Goal: Information Seeking & Learning: Find specific page/section

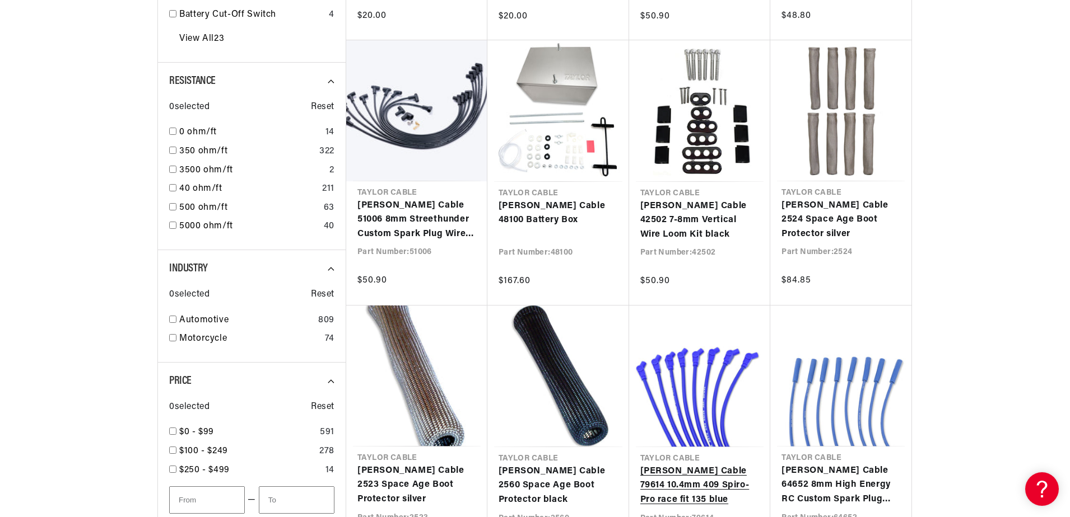
scroll to position [0, 339]
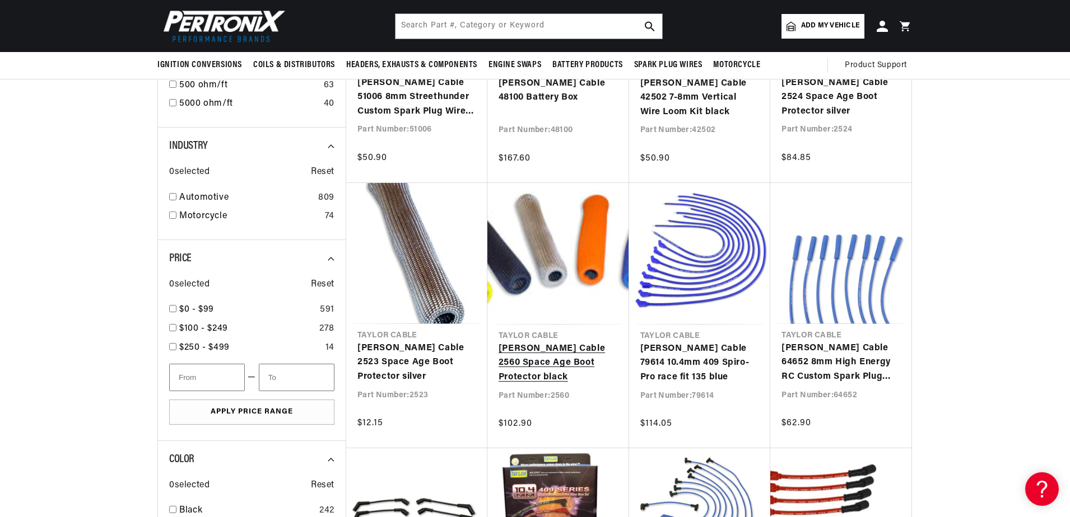
scroll to position [616, 0]
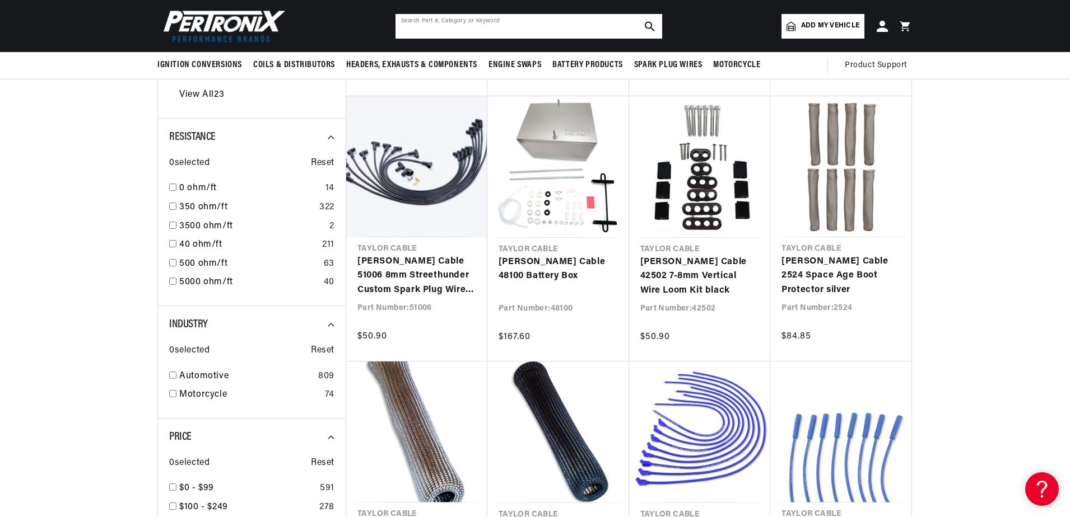
click at [486, 28] on input "text" at bounding box center [528, 26] width 267 height 25
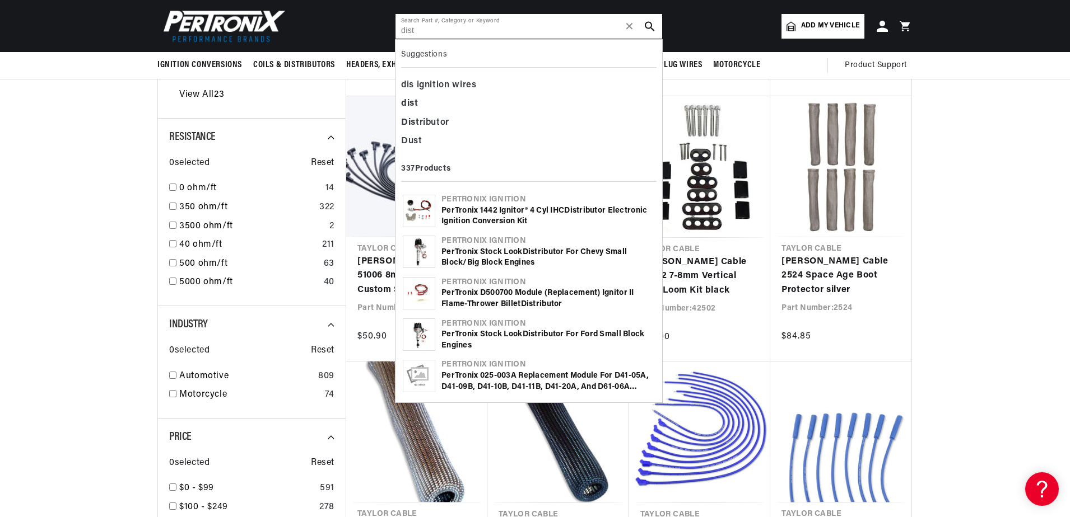
scroll to position [0, 339]
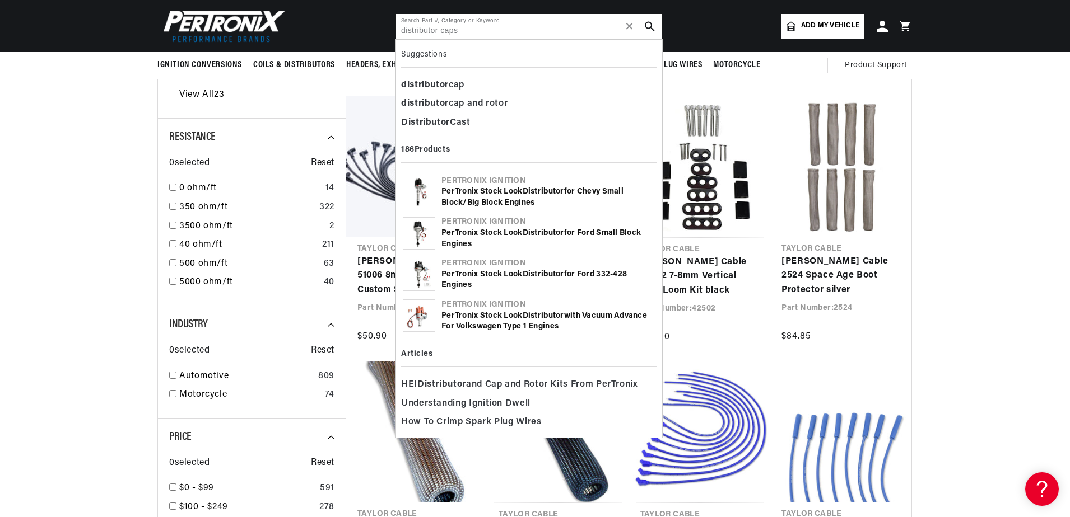
type input "distributor caps"
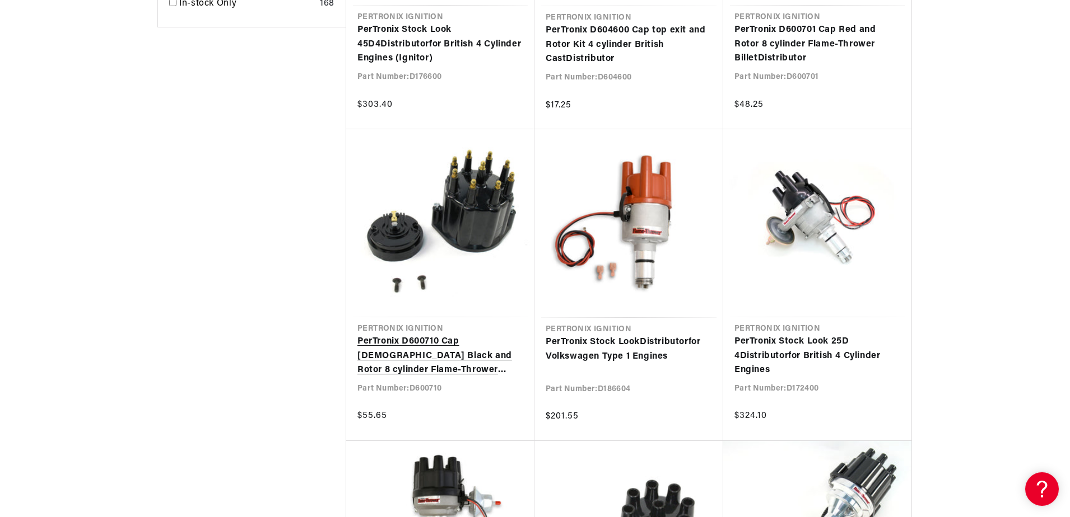
scroll to position [1344, 0]
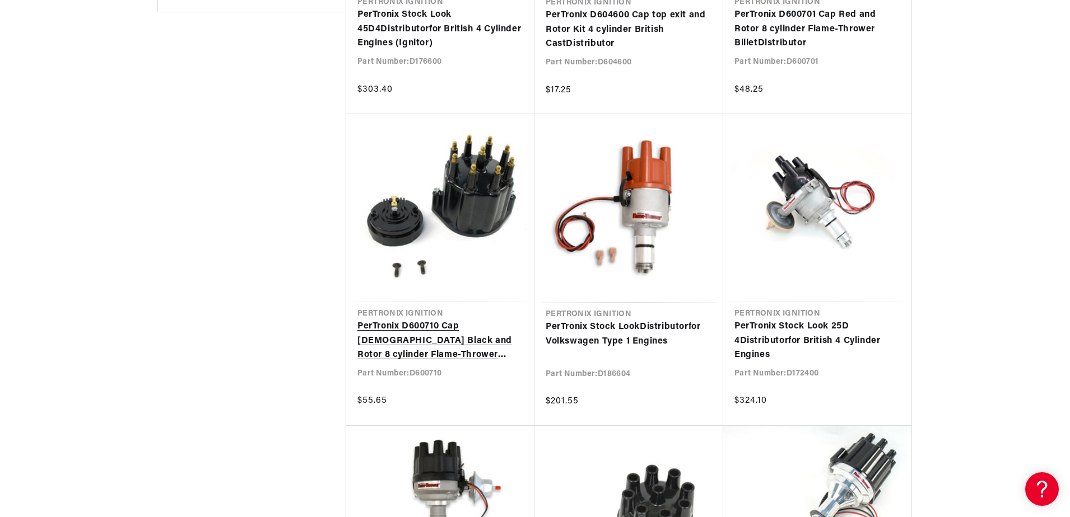
click at [440, 334] on link "PerTronix D600710 Cap Male Black and Rotor 8 cylinder Flame-Thrower Billet Dist…" at bounding box center [440, 341] width 166 height 43
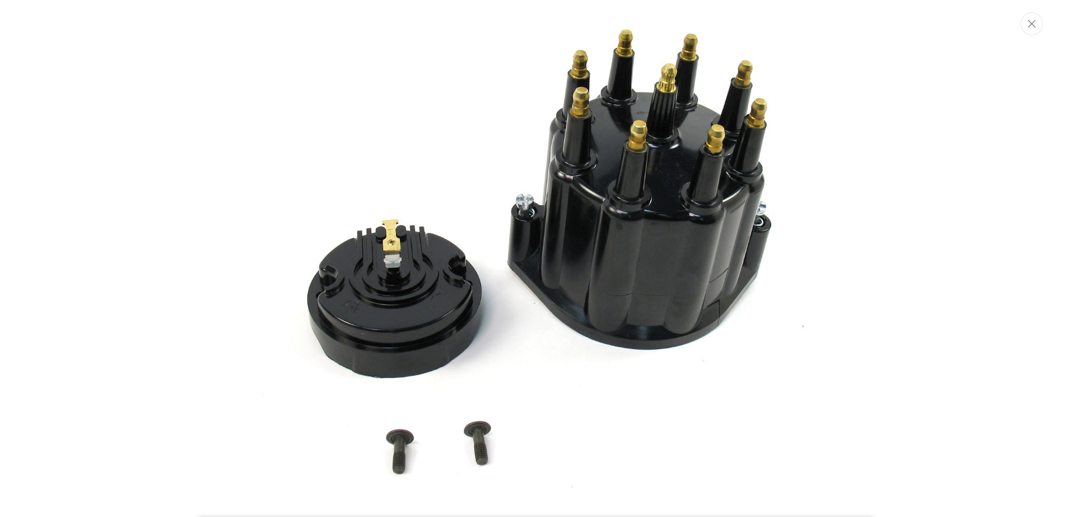
scroll to position [0, 339]
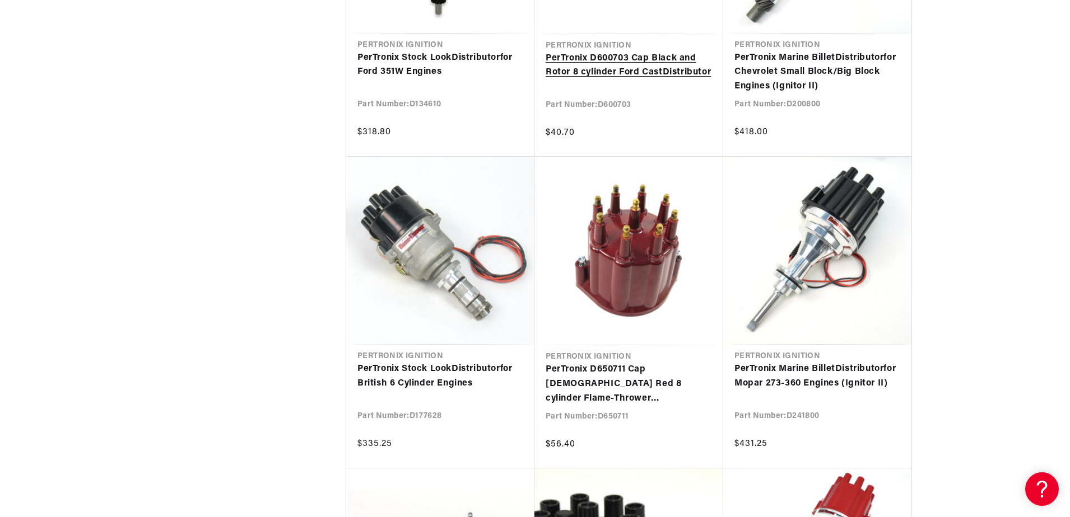
scroll to position [0, 339]
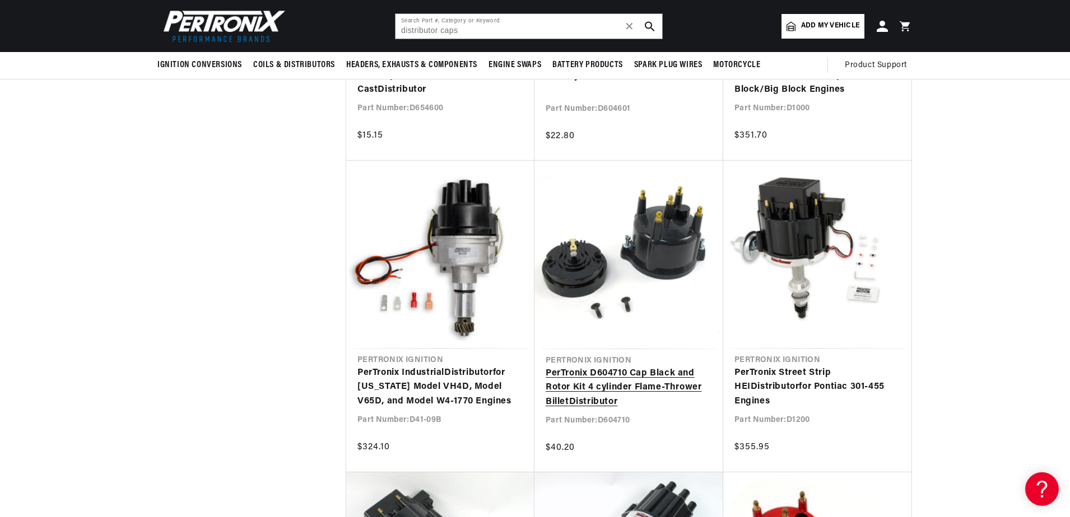
scroll to position [2856, 0]
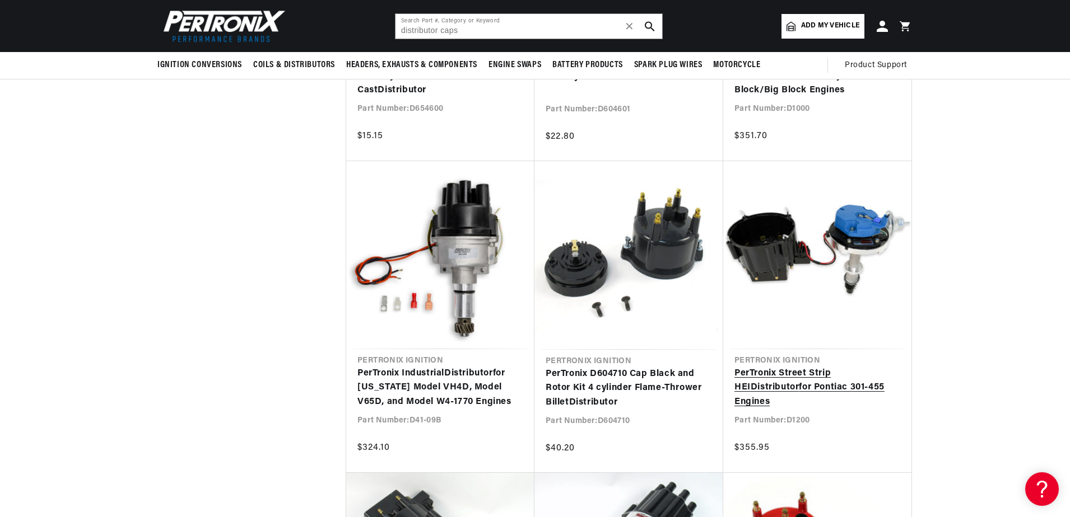
click at [803, 371] on link "PerTronix Street Strip HEI Distributor for Pontiac 301-455 Engines" at bounding box center [817, 388] width 166 height 43
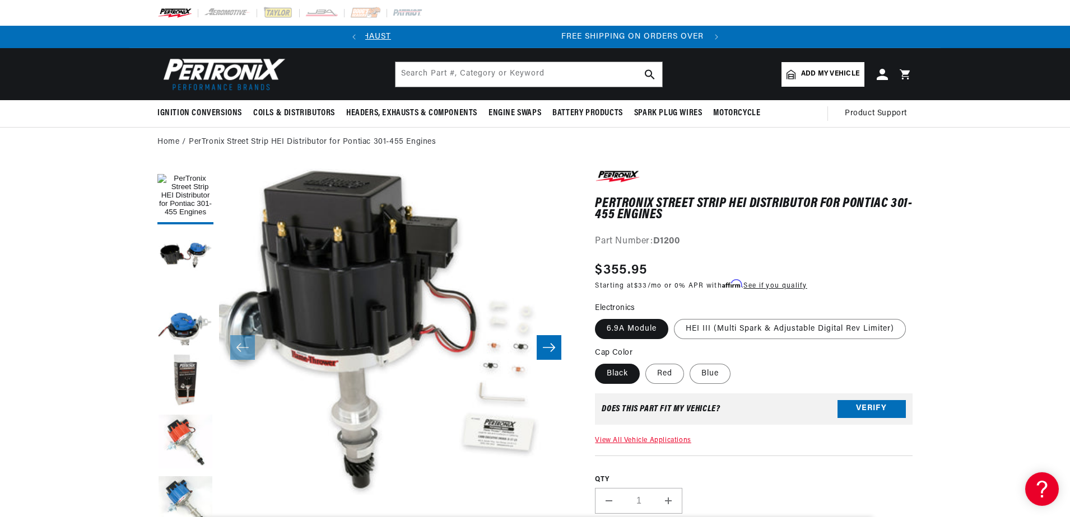
scroll to position [0, 315]
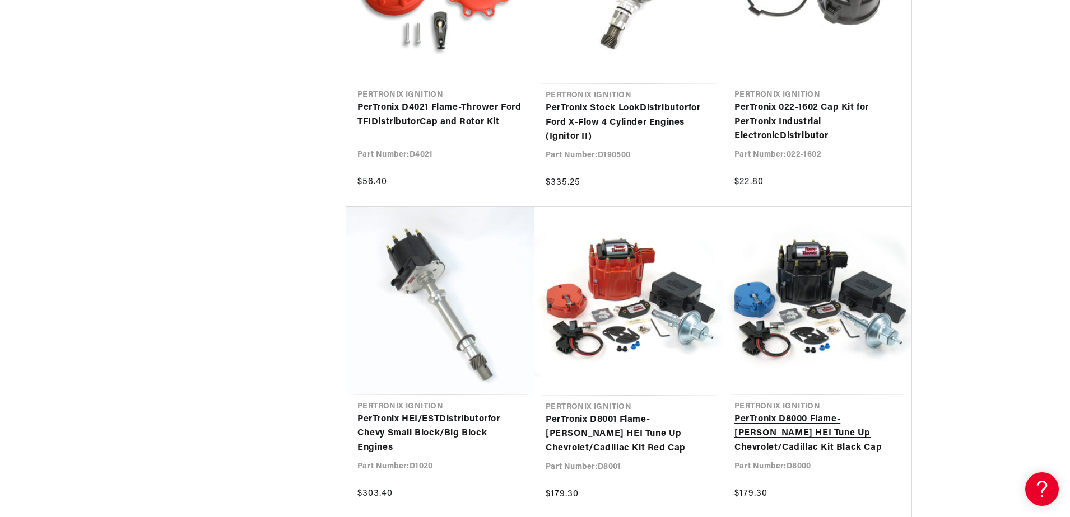
scroll to position [4376, 0]
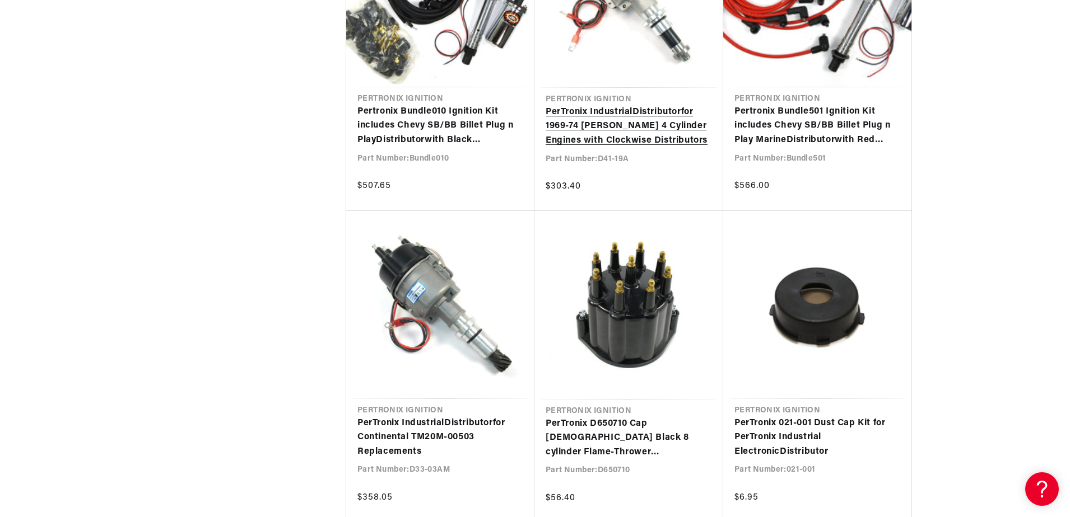
scroll to position [0, 29]
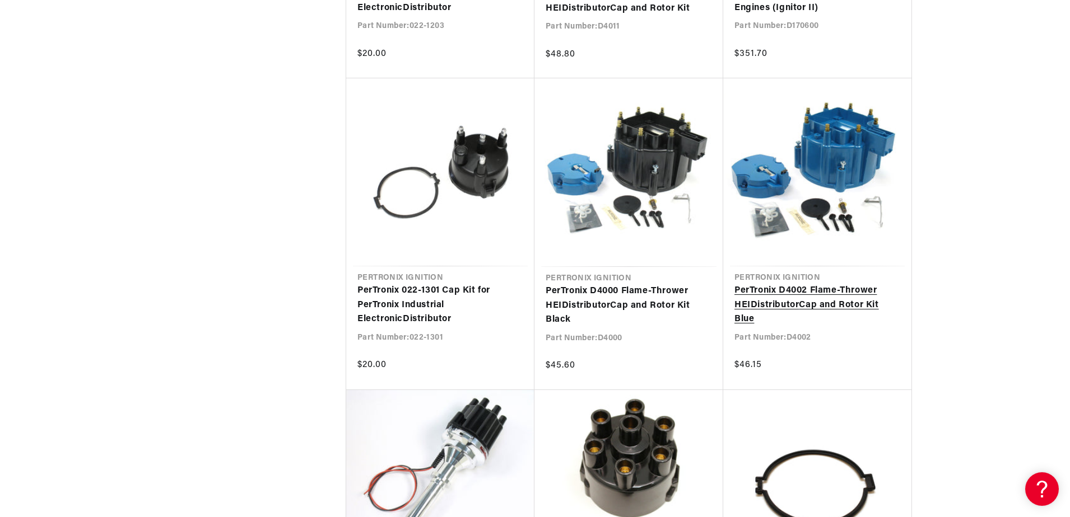
scroll to position [0, 339]
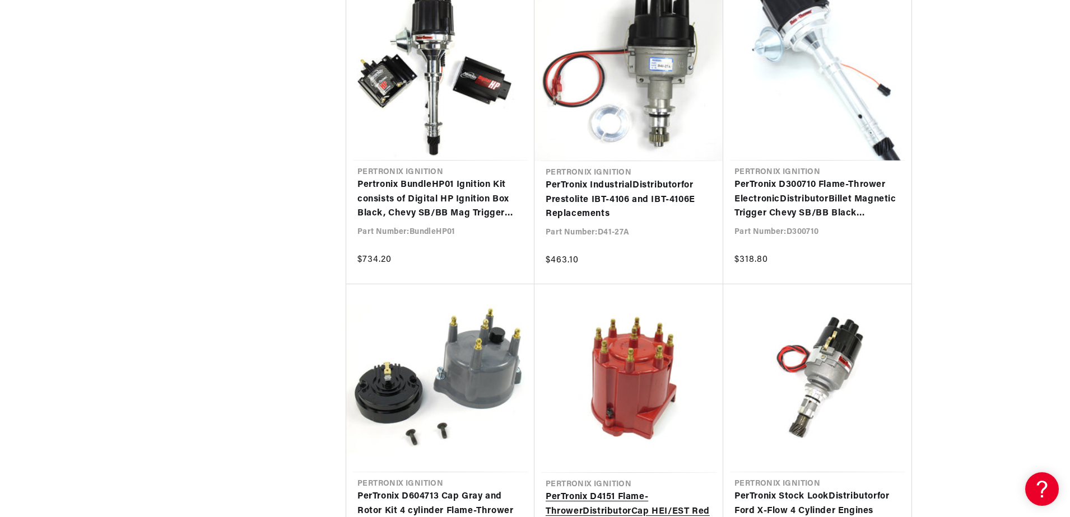
click at [629, 491] on link "PerTronix D4151 Flame-Thrower Distributor Cap HEI/EST Red" at bounding box center [628, 505] width 166 height 29
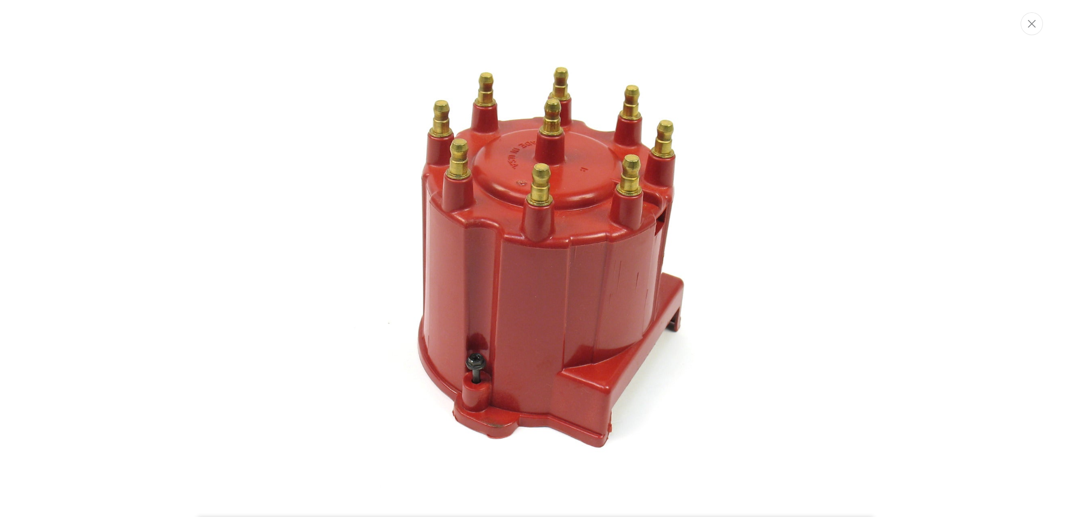
scroll to position [0, 339]
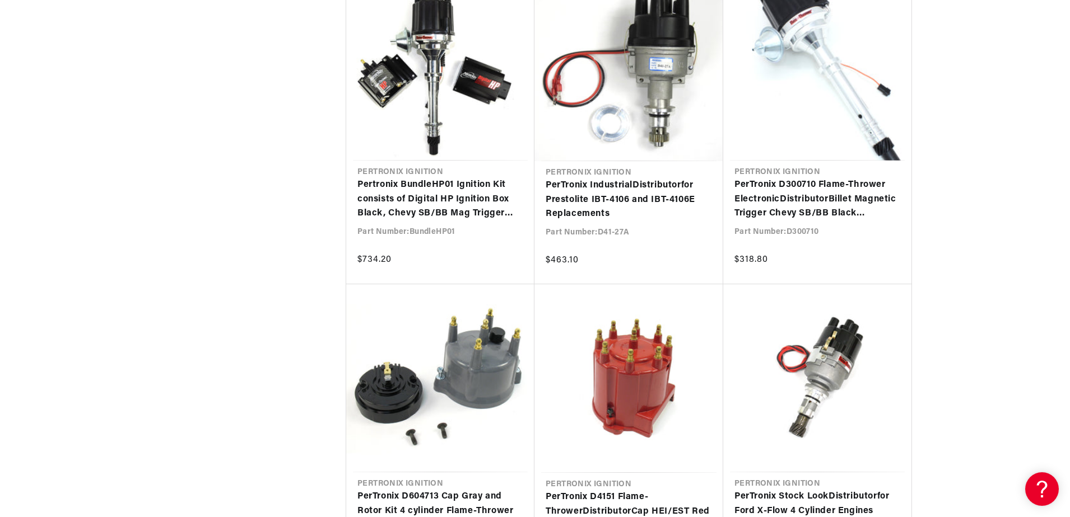
drag, startPoint x: 1069, startPoint y: 451, endPoint x: 1070, endPoint y: 509, distance: 57.1
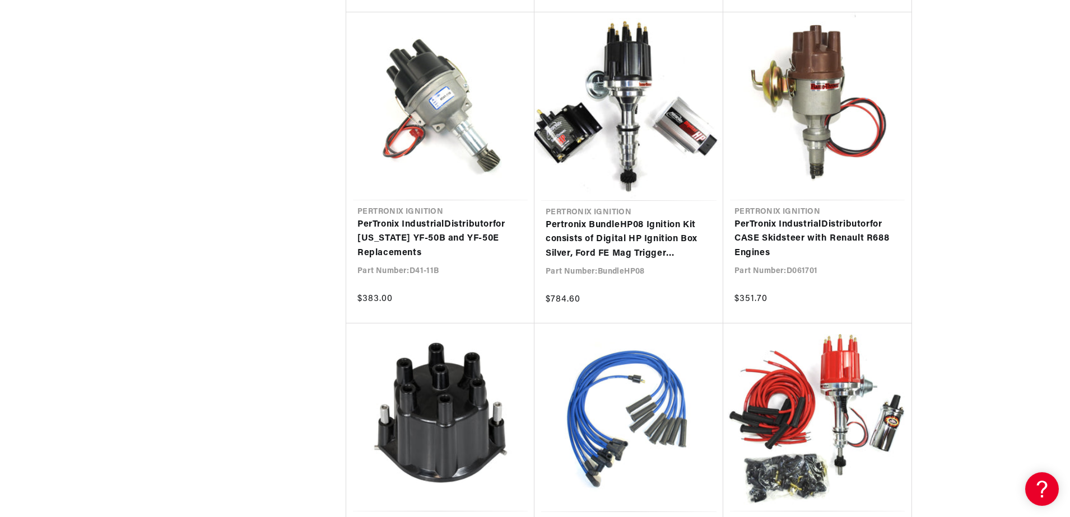
scroll to position [0, 339]
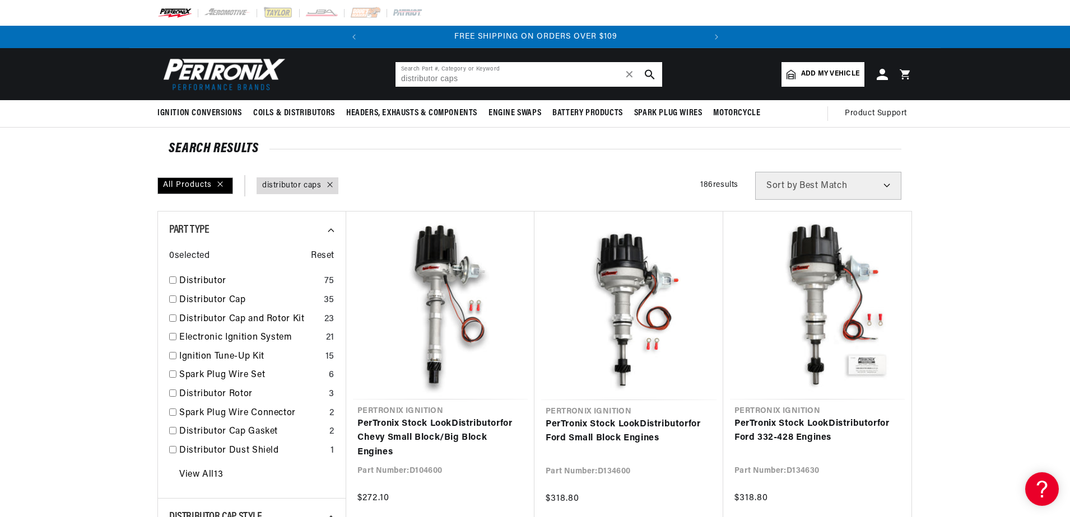
drag, startPoint x: 480, startPoint y: 78, endPoint x: 357, endPoint y: 59, distance: 124.1
click at [357, 59] on header "BETTER SEARCH RESULTS Add your vehicle's year, make, and model to find parts be…" at bounding box center [534, 74] width 811 height 52
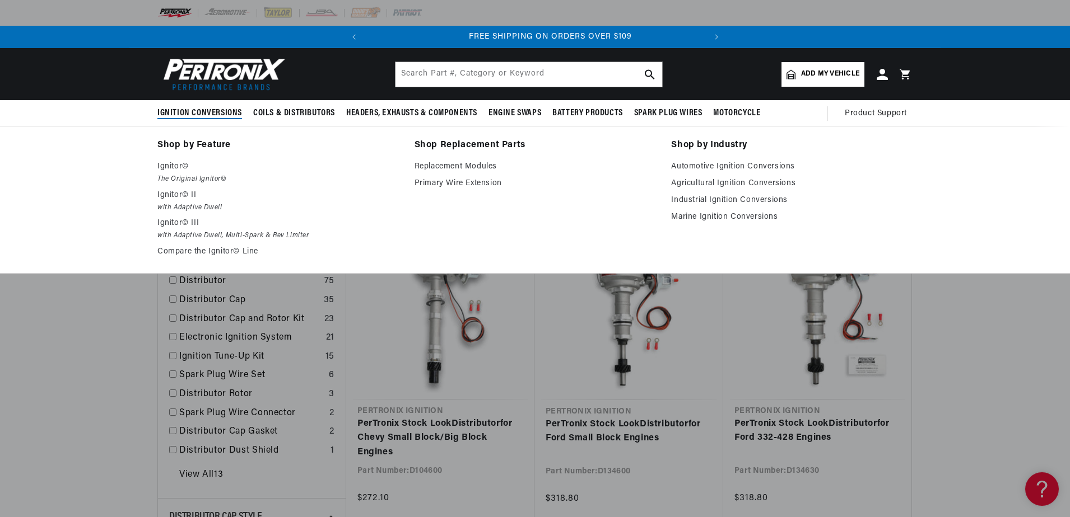
scroll to position [0, 339]
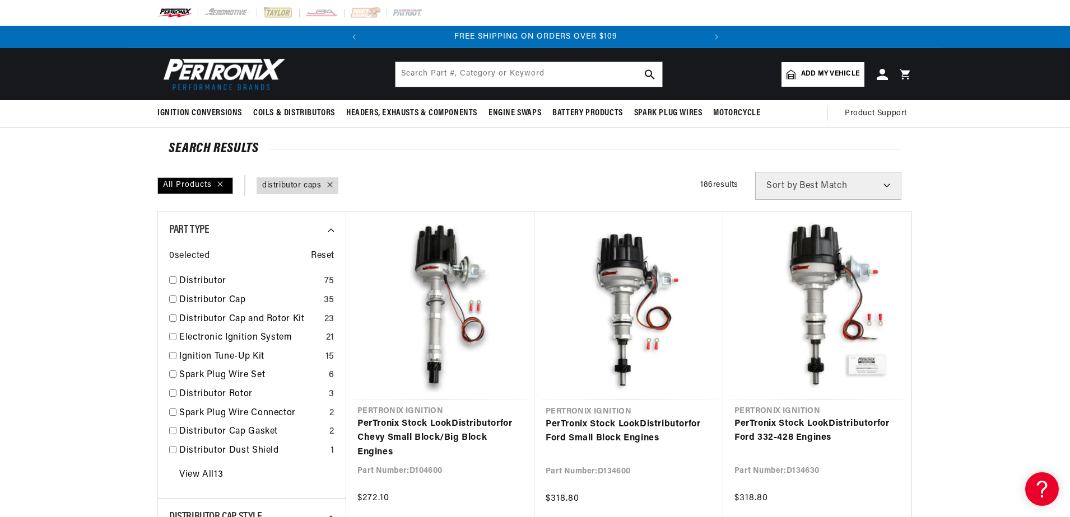
click at [252, 73] on img at bounding box center [221, 74] width 129 height 39
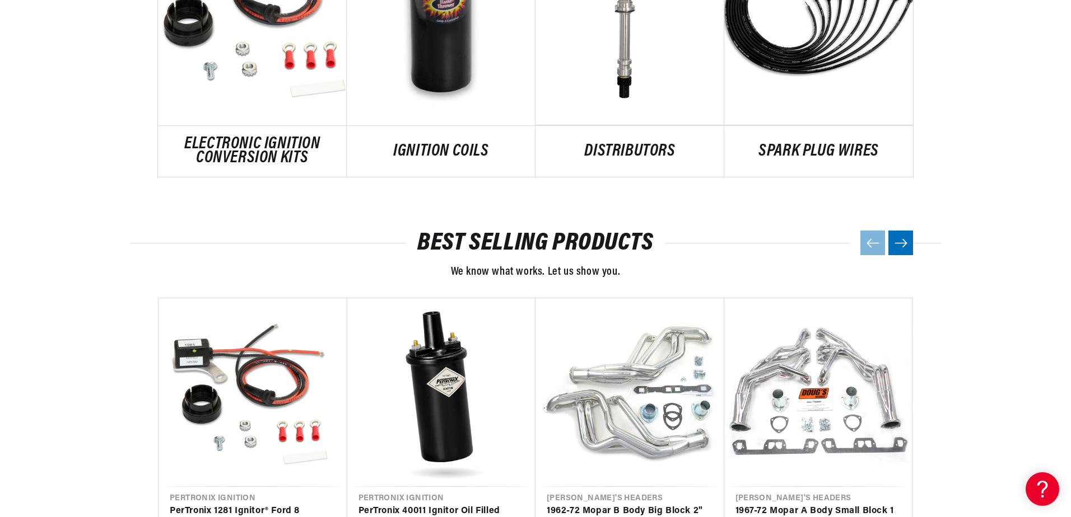
scroll to position [1176, 0]
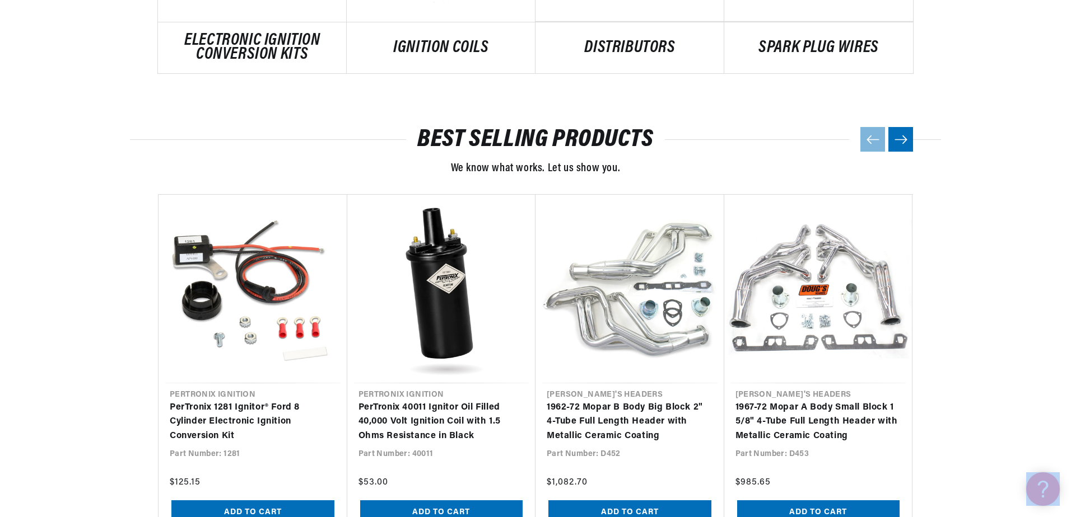
drag, startPoint x: 1070, startPoint y: 174, endPoint x: 1070, endPoint y: 192, distance: 17.9
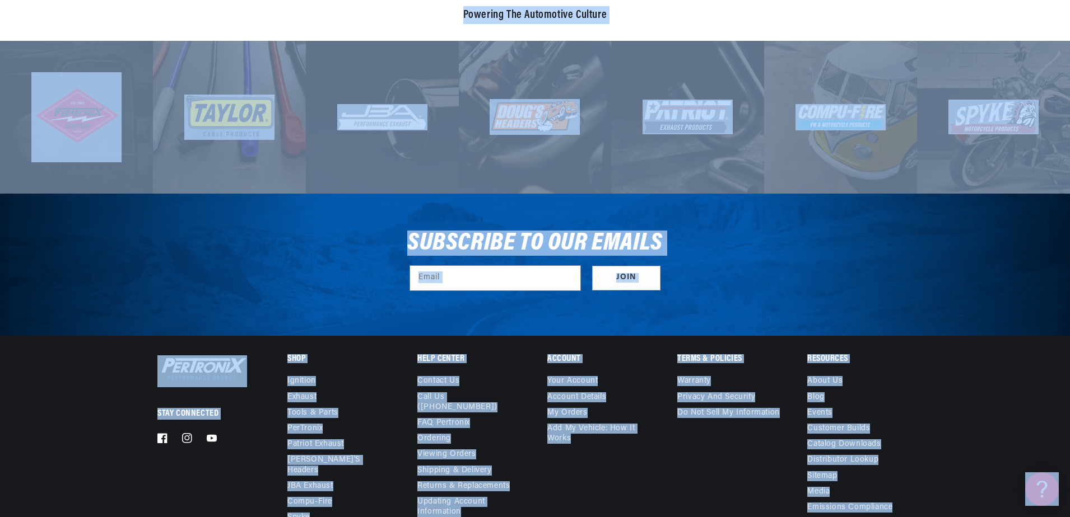
scroll to position [3864, 0]
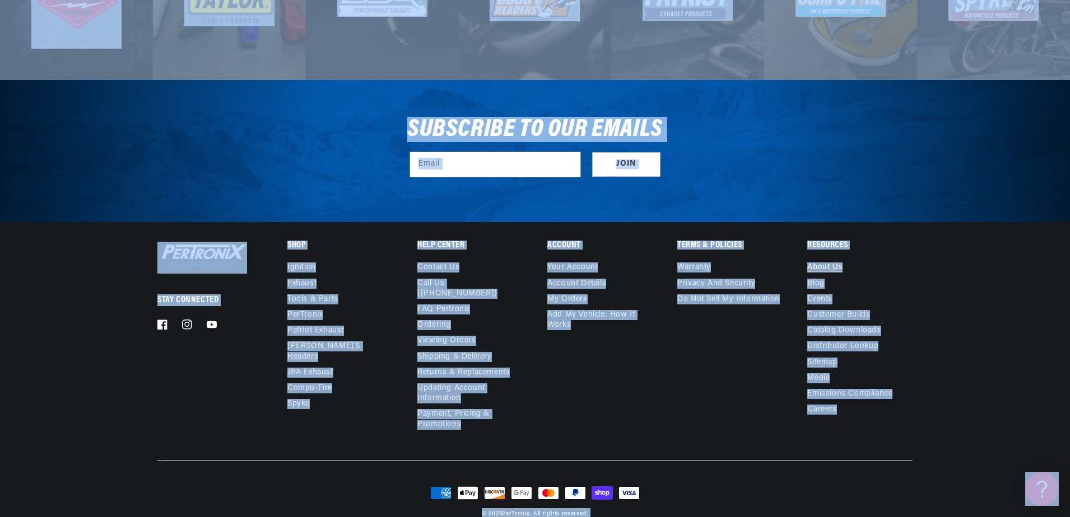
click at [830, 263] on link "About Us" at bounding box center [824, 269] width 35 height 13
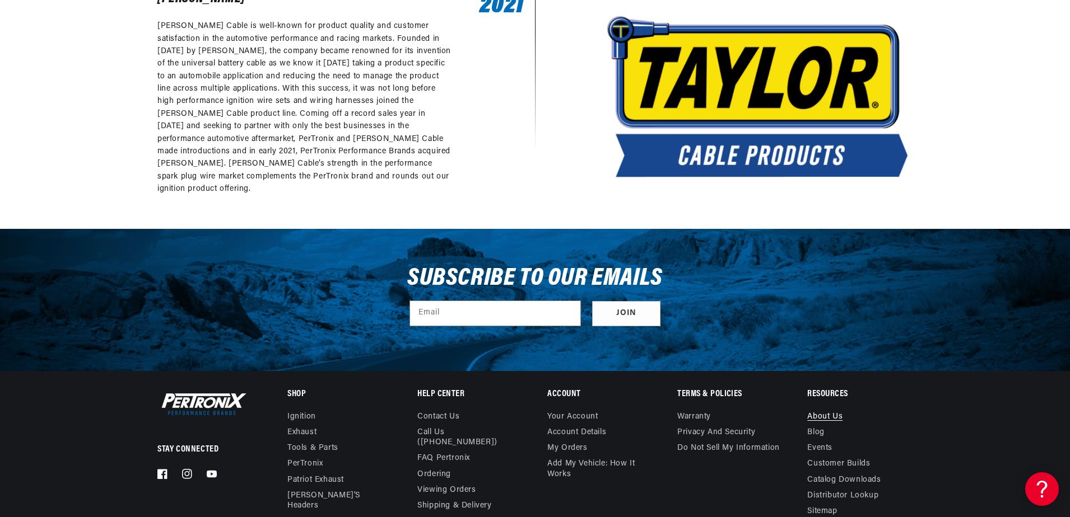
scroll to position [0, 282]
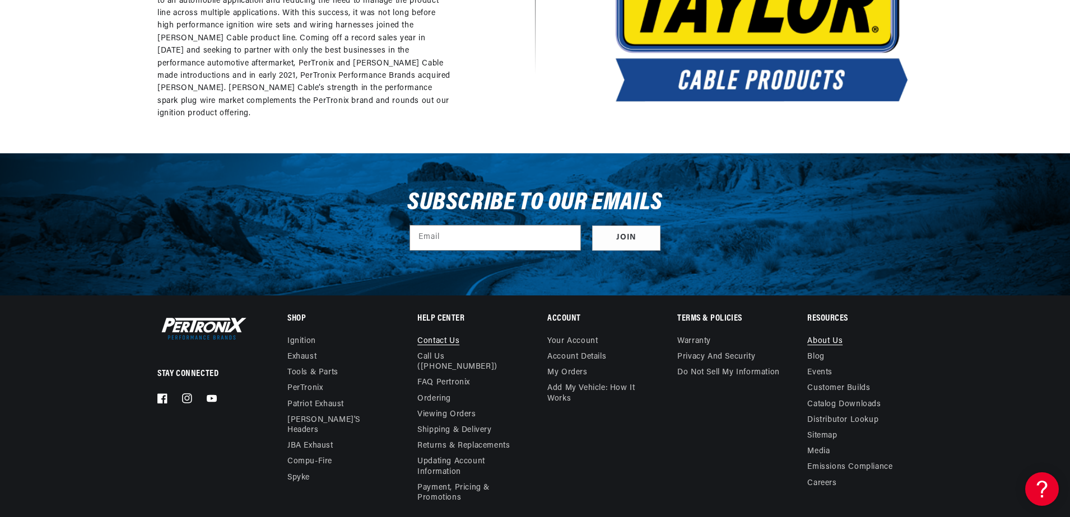
click at [436, 342] on link "Contact us" at bounding box center [438, 343] width 42 height 13
